Goal: Find specific page/section

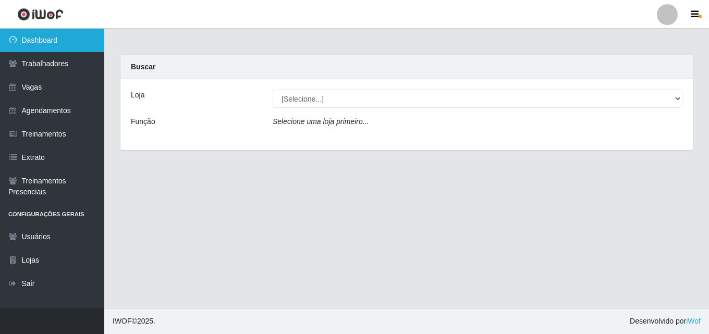
click at [39, 40] on link "Dashboard" at bounding box center [52, 40] width 104 height 23
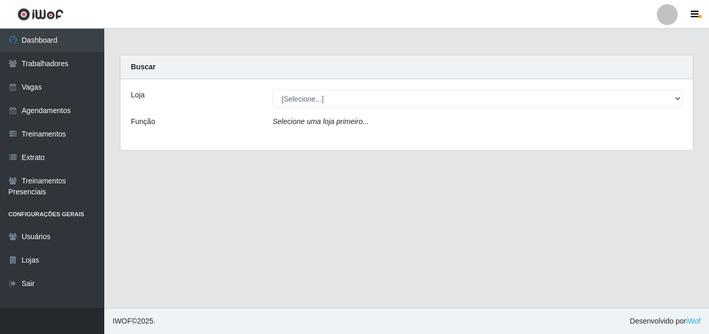
click at [140, 96] on label "Loja" at bounding box center [138, 95] width 14 height 11
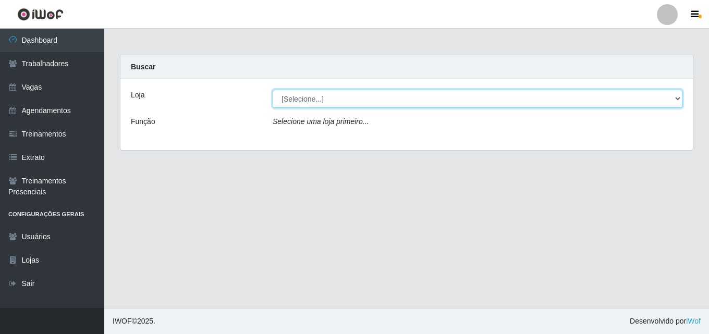
click at [273, 96] on select "[Selecione...] Chinatown Sushimi - [GEOGRAPHIC_DATA]" at bounding box center [478, 99] width 410 height 18
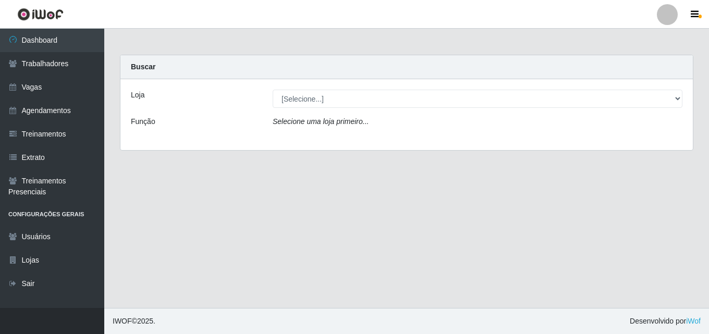
click at [304, 127] on div "Selecione uma loja primeiro..." at bounding box center [478, 123] width 426 height 15
click at [304, 126] on icon "Selecione uma loja primeiro..." at bounding box center [321, 121] width 96 height 8
click at [146, 125] on label "Função" at bounding box center [143, 121] width 25 height 11
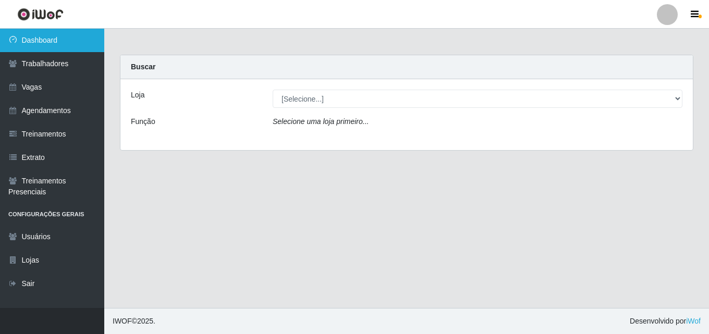
click at [77, 37] on link "Dashboard" at bounding box center [52, 40] width 104 height 23
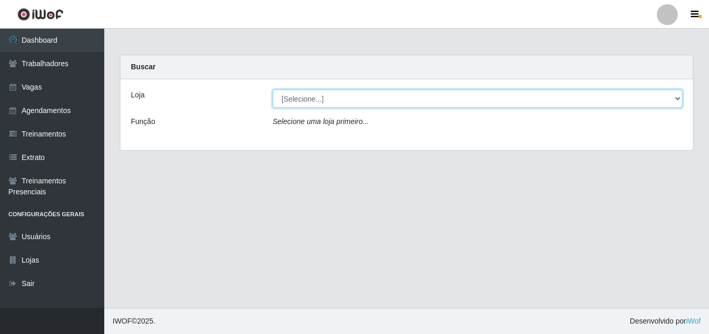
click at [296, 99] on select "[Selecione...] Chinatown Sushimi - [GEOGRAPHIC_DATA]" at bounding box center [478, 99] width 410 height 18
select select "357"
click at [273, 90] on select "[Selecione...] Chinatown Sushimi - [GEOGRAPHIC_DATA]" at bounding box center [478, 99] width 410 height 18
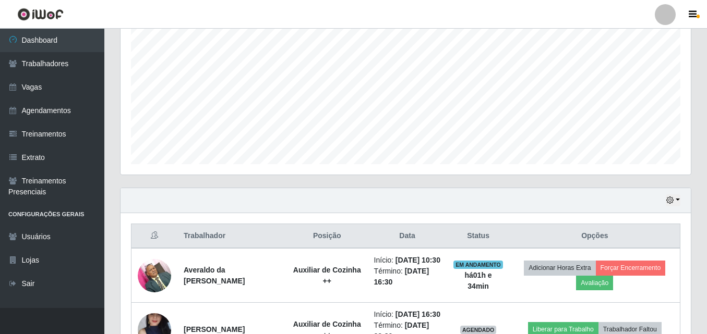
scroll to position [365, 0]
